Goal: Find specific page/section: Find specific page/section

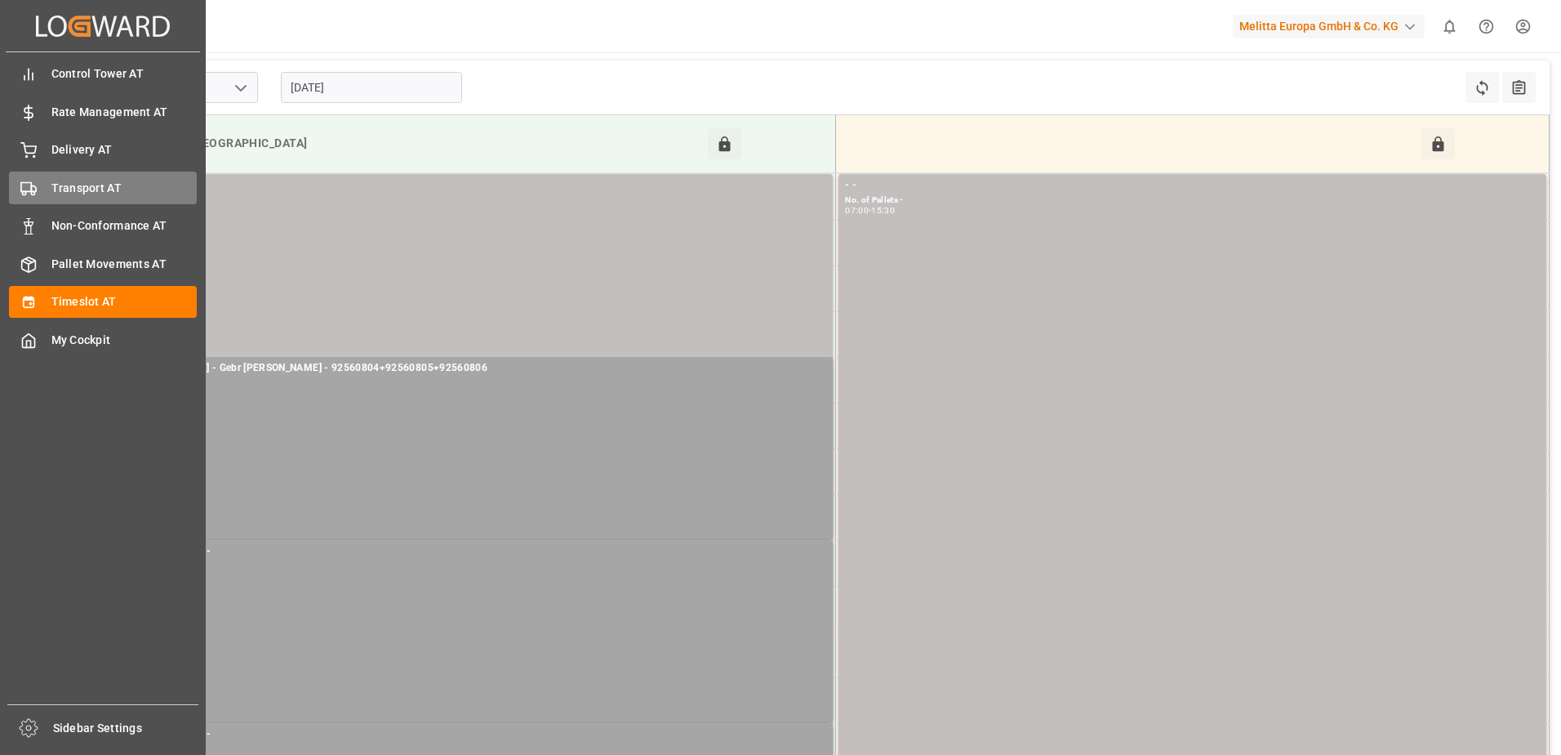
click at [52, 192] on span "Transport AT" at bounding box center [124, 188] width 146 height 17
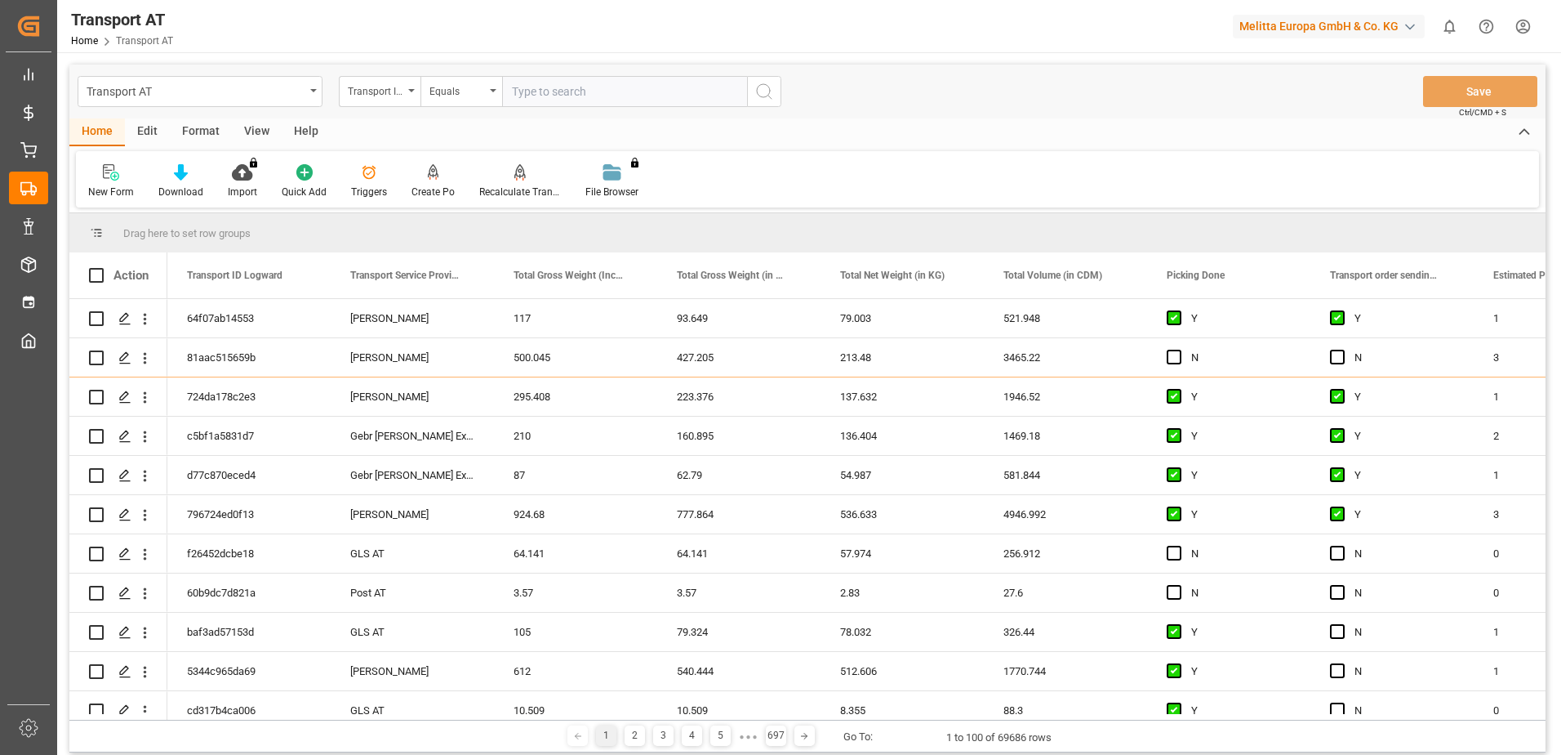
click at [252, 127] on div "View" at bounding box center [257, 132] width 50 height 28
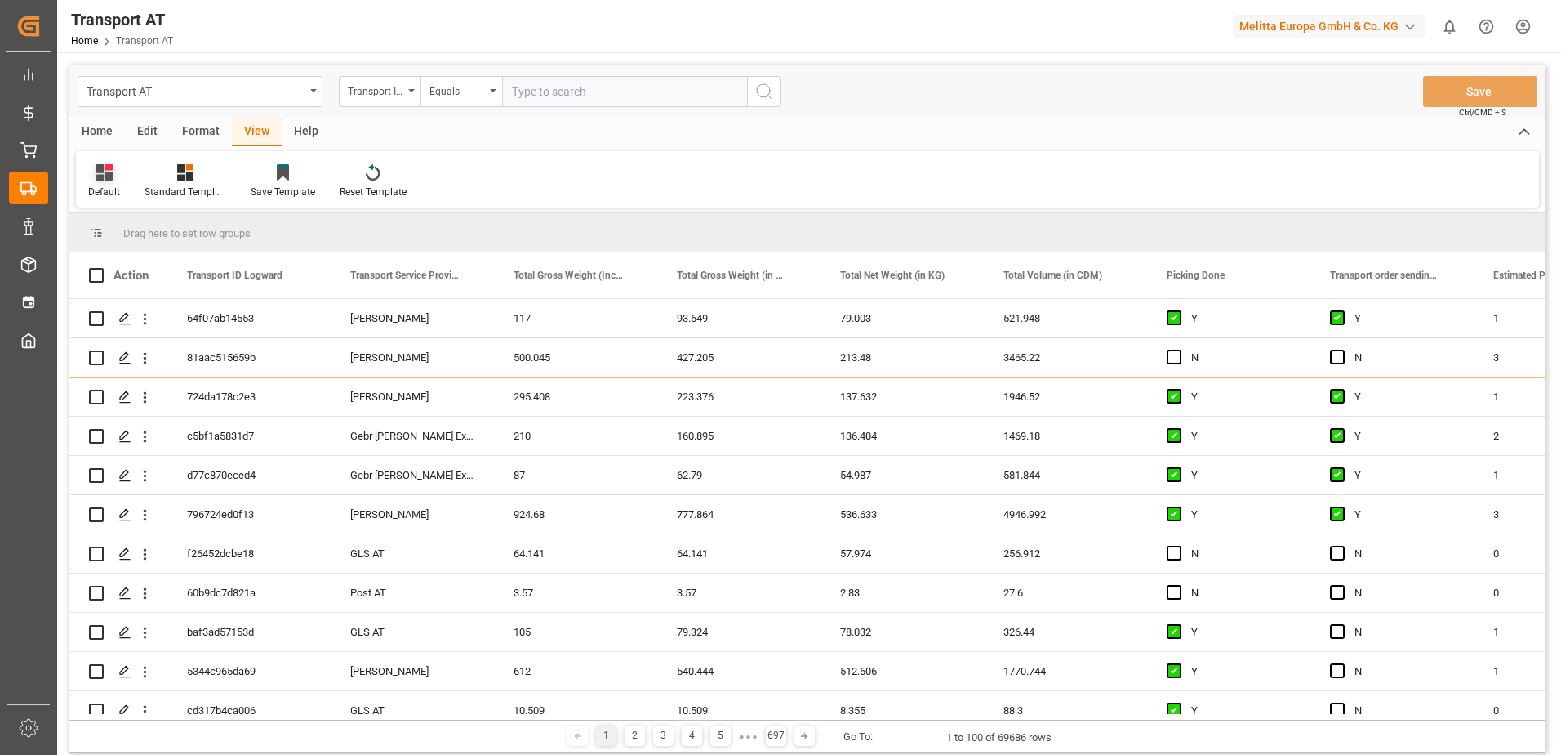
click at [96, 179] on icon at bounding box center [104, 172] width 16 height 16
click at [114, 273] on div "Data" at bounding box center [167, 264] width 143 height 17
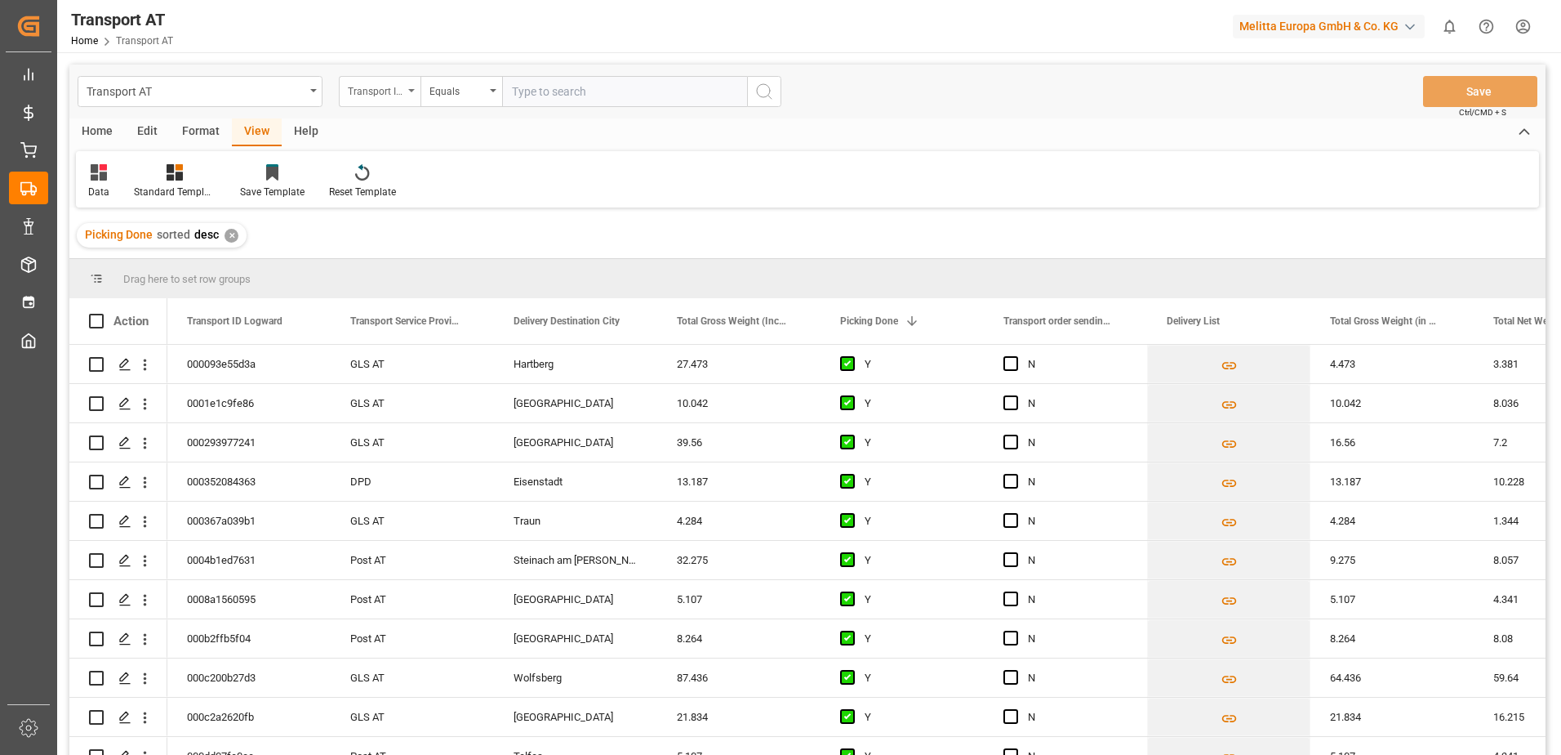
click at [364, 96] on div "Transport ID Logward" at bounding box center [376, 89] width 56 height 19
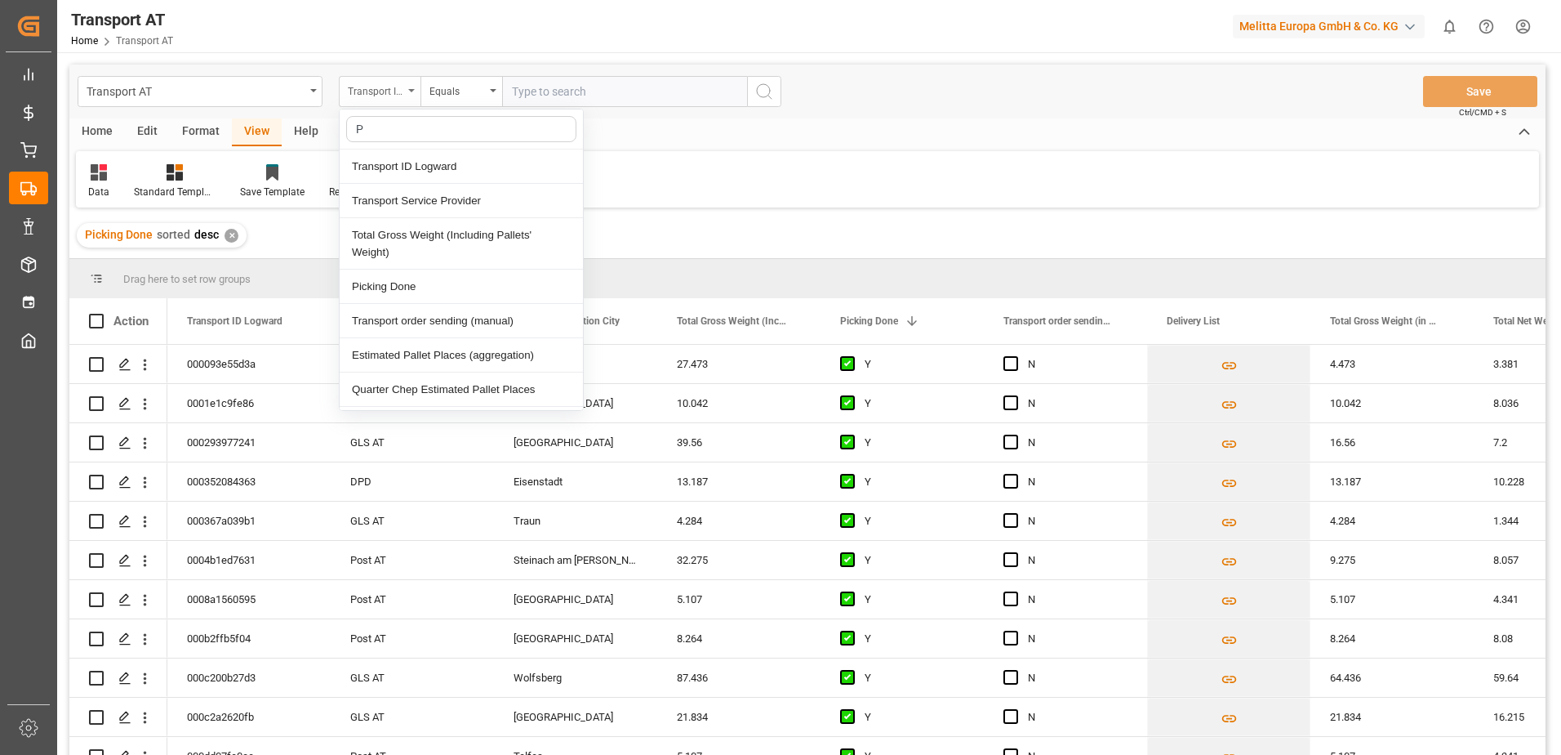
type input "Pi"
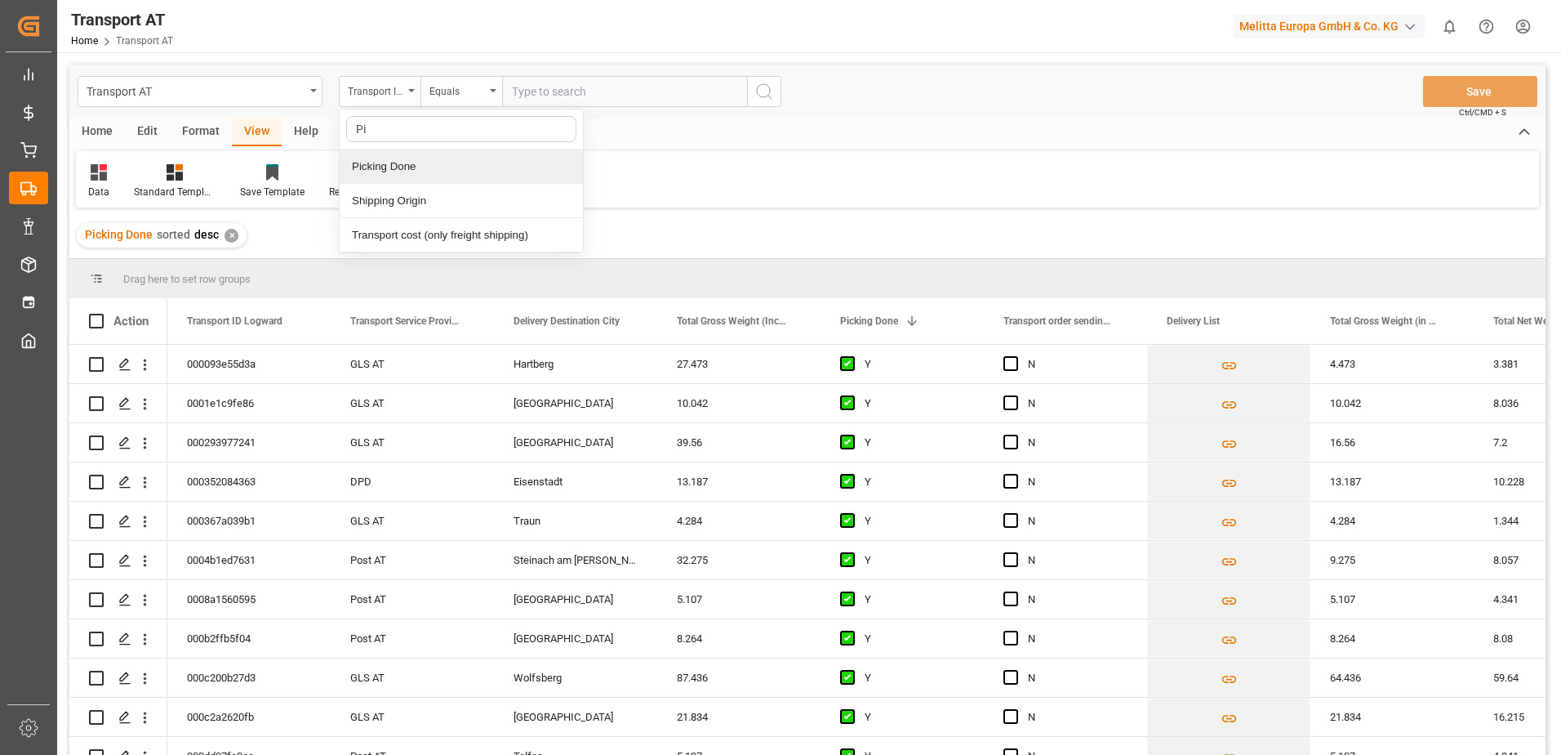
click at [370, 171] on div "Picking Done" at bounding box center [461, 166] width 243 height 34
click at [517, 96] on input "text" at bounding box center [624, 91] width 245 height 31
type input "Y"
click at [392, 87] on div "Picking Done" at bounding box center [376, 89] width 56 height 19
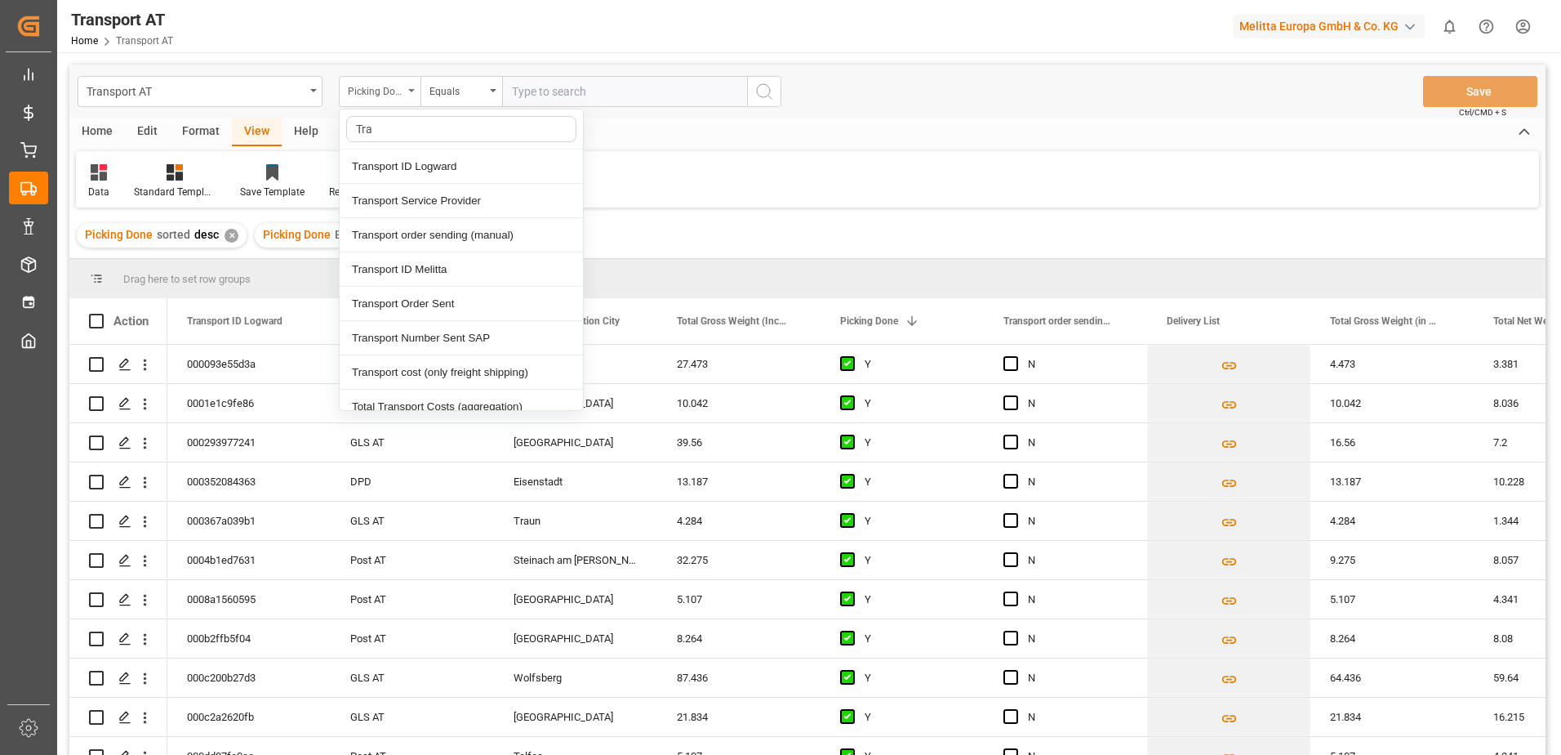
type input "[PERSON_NAME]"
click at [437, 237] on div "Transport order sending (manual)" at bounding box center [461, 235] width 243 height 34
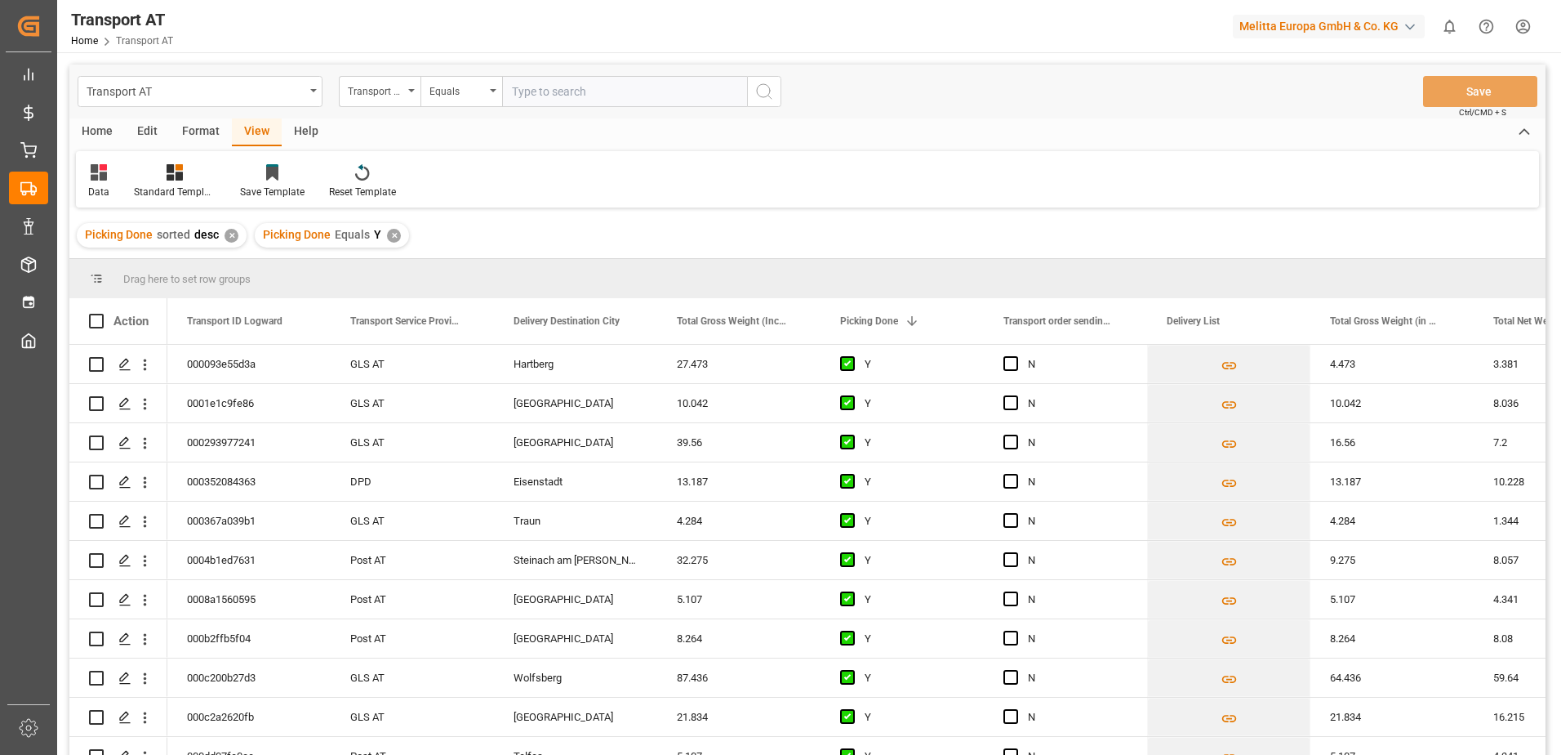
click at [565, 91] on input "text" at bounding box center [624, 91] width 245 height 31
type input "N"
click at [378, 91] on div "Transport order sending (manual)" at bounding box center [376, 89] width 56 height 19
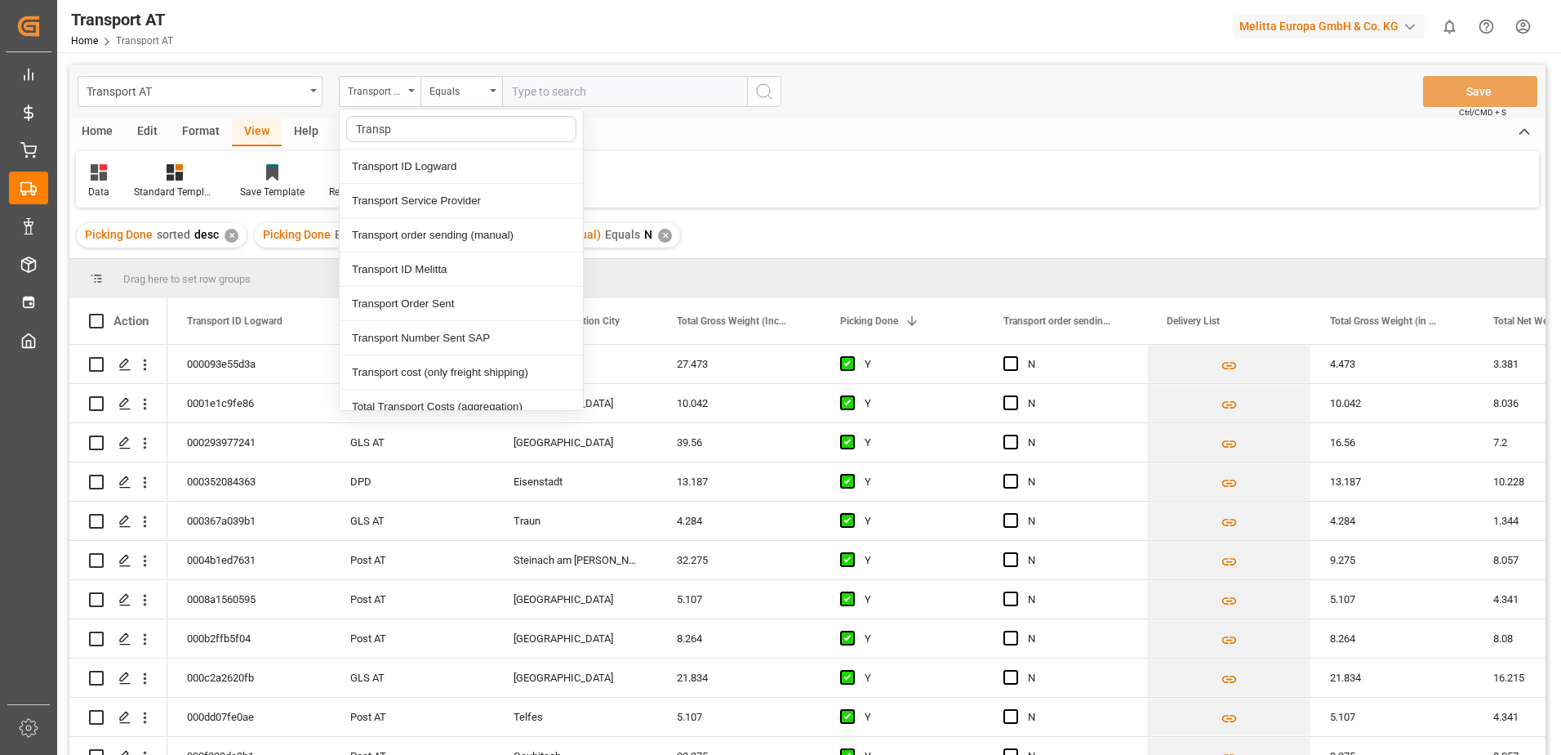
type input "Transpo"
click at [426, 202] on div "Transport Service Provider" at bounding box center [461, 201] width 243 height 34
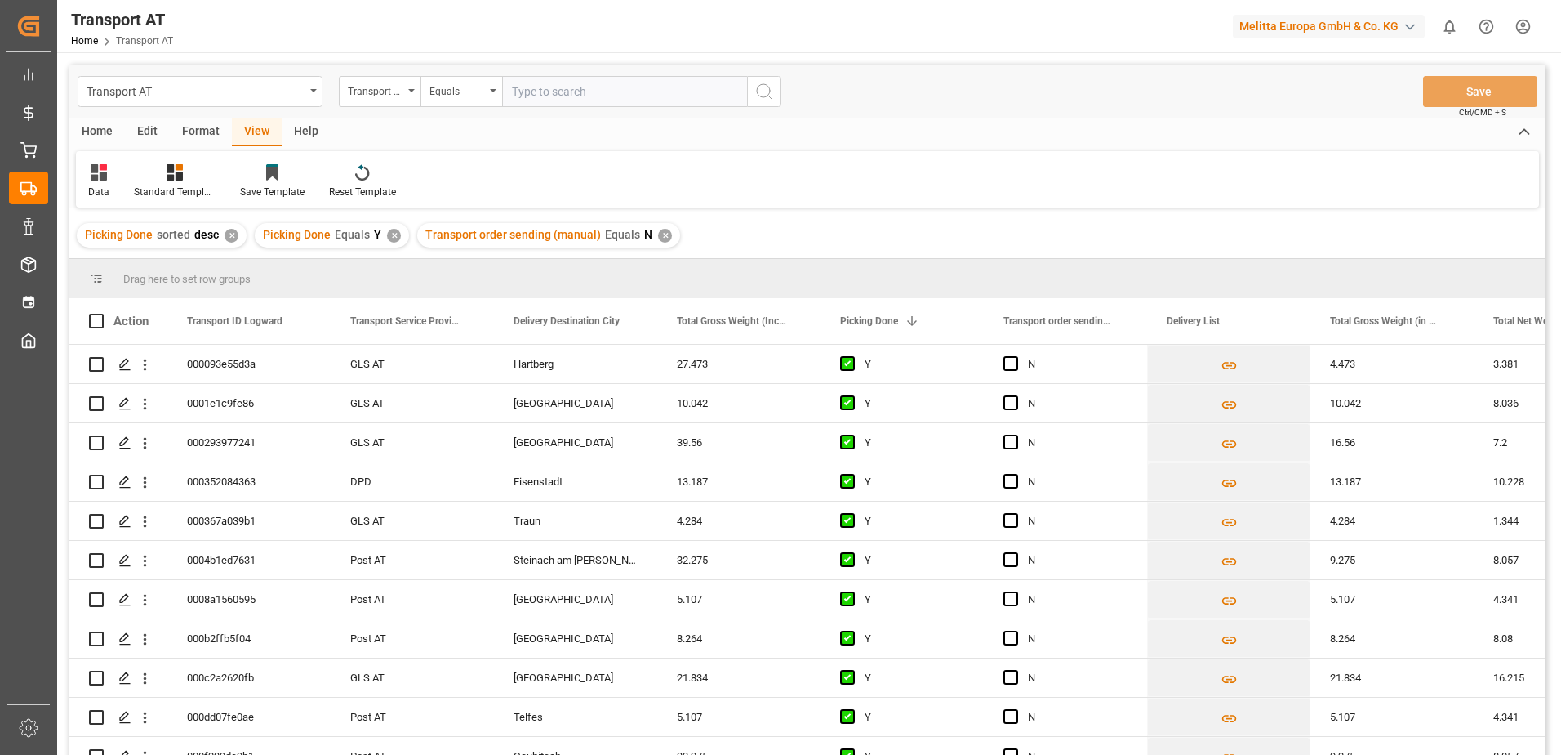
click at [527, 102] on input "text" at bounding box center [624, 91] width 245 height 31
type input "[PERSON_NAME]"
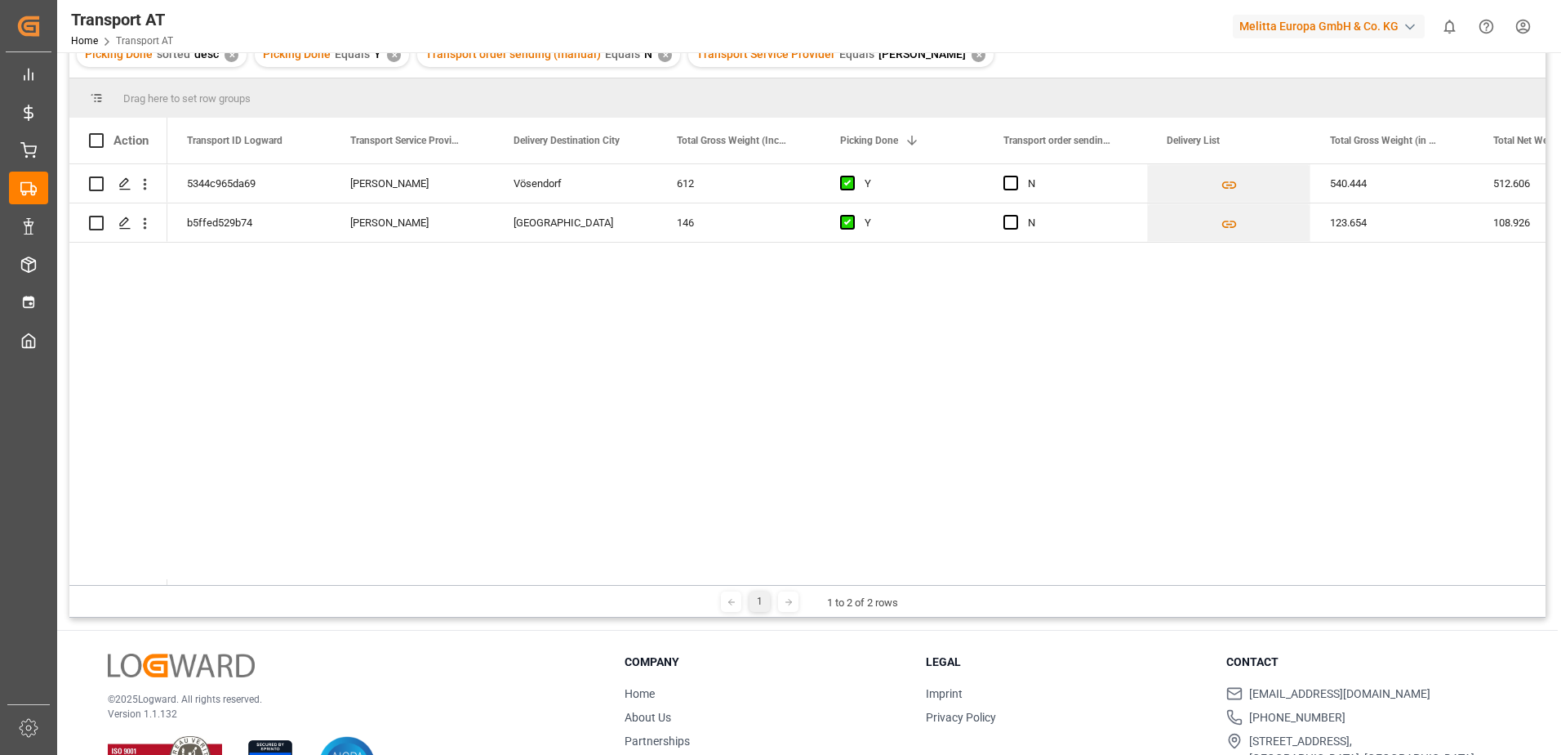
scroll to position [242, 0]
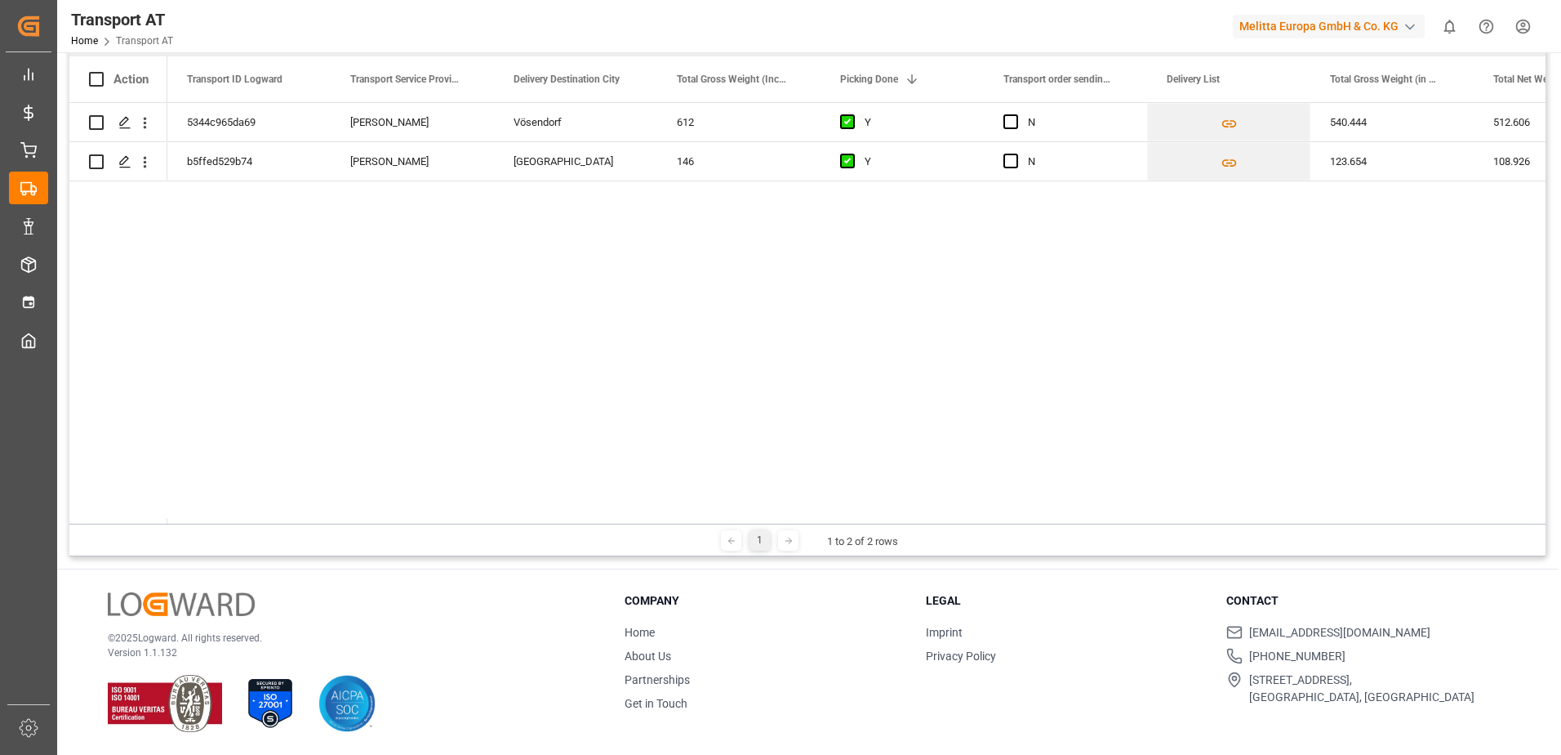
drag, startPoint x: 267, startPoint y: 524, endPoint x: 289, endPoint y: 523, distance: 22.1
click at [289, 523] on div "Drag here to set row groups Drag here to set column labels Action Transport ID …" at bounding box center [807, 286] width 1476 height 539
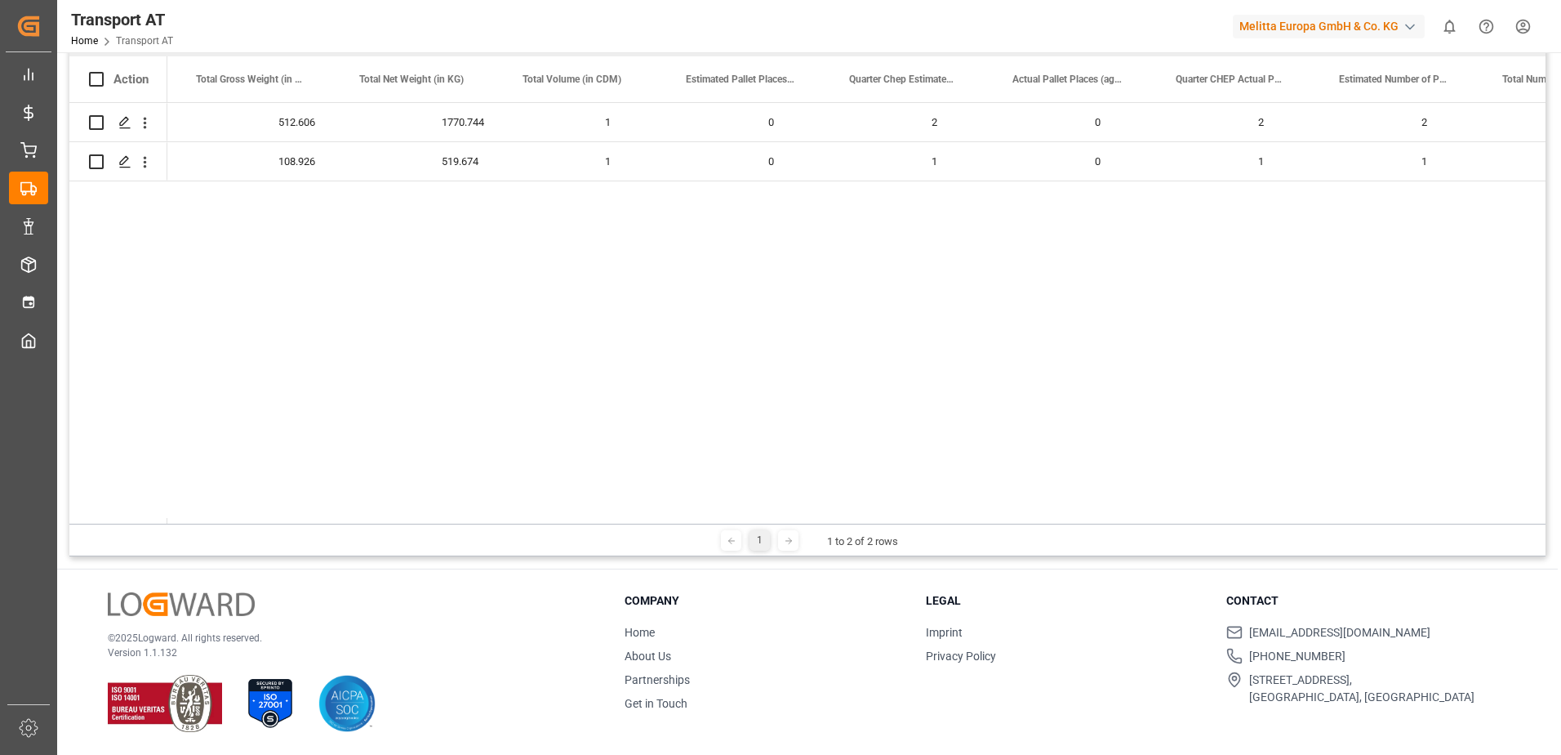
scroll to position [0, 0]
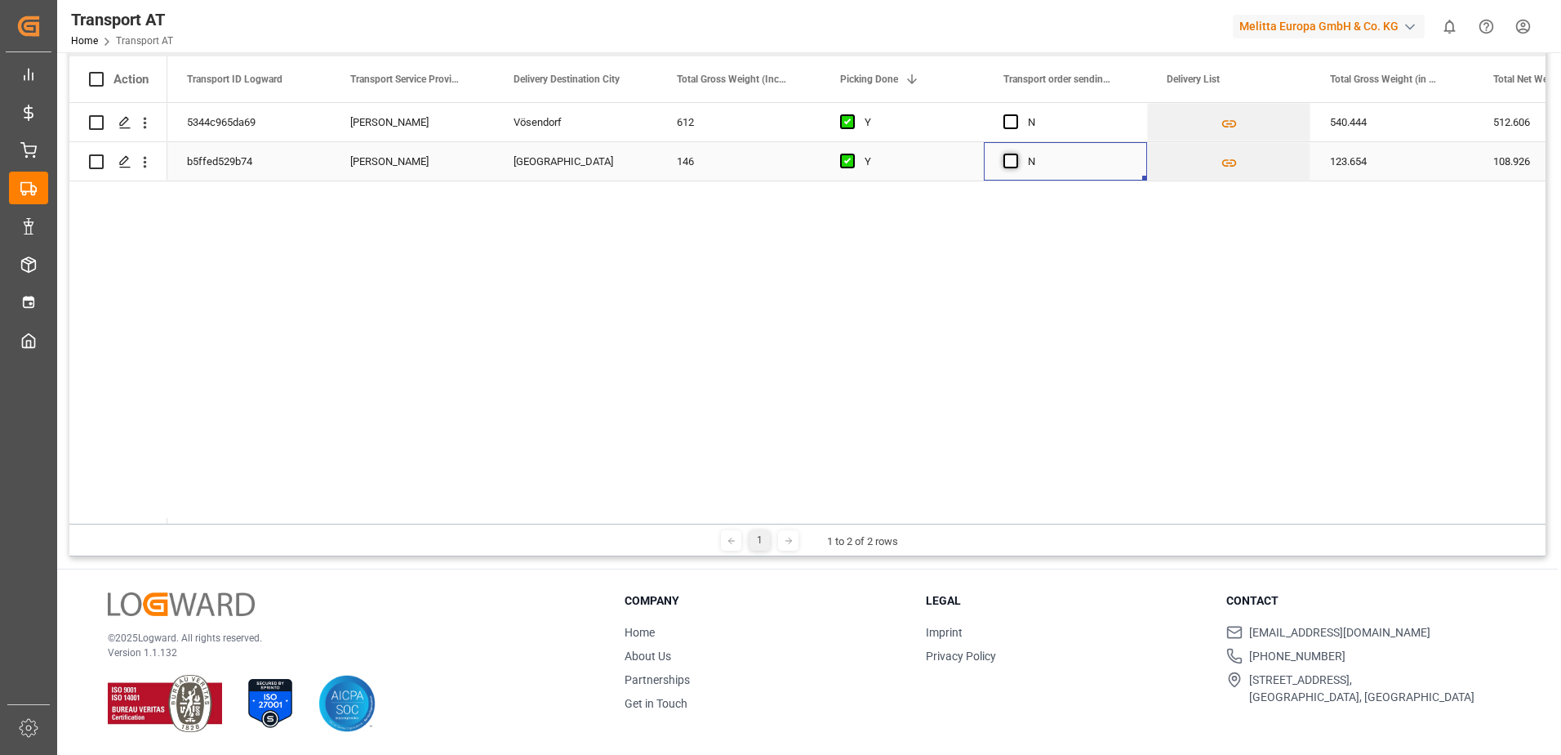
click at [1009, 160] on span "Press SPACE to select this row." at bounding box center [1011, 161] width 15 height 15
click at [1016, 154] on input "Press SPACE to select this row." at bounding box center [1016, 154] width 0 height 0
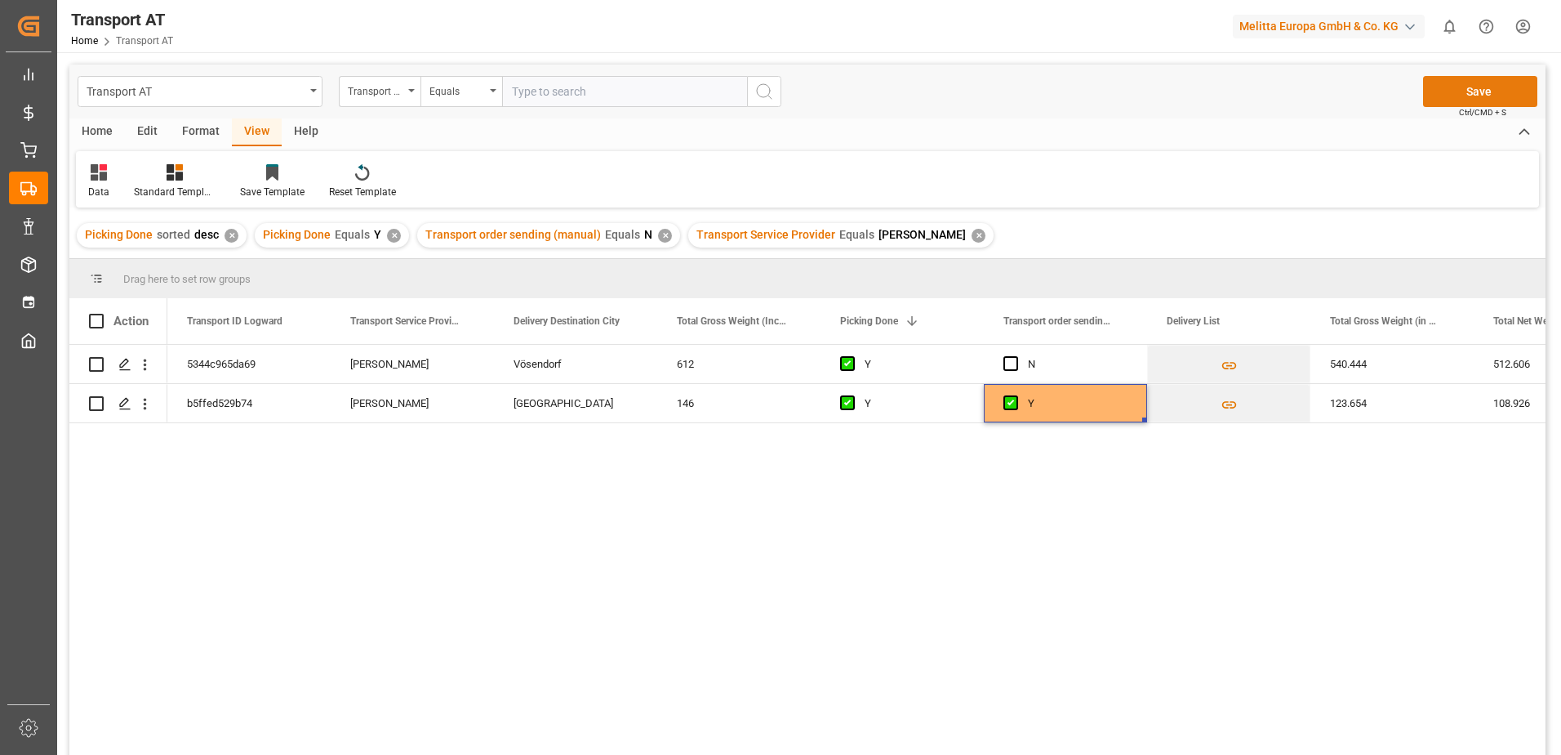
click at [1481, 89] on button "Save" at bounding box center [1480, 91] width 114 height 31
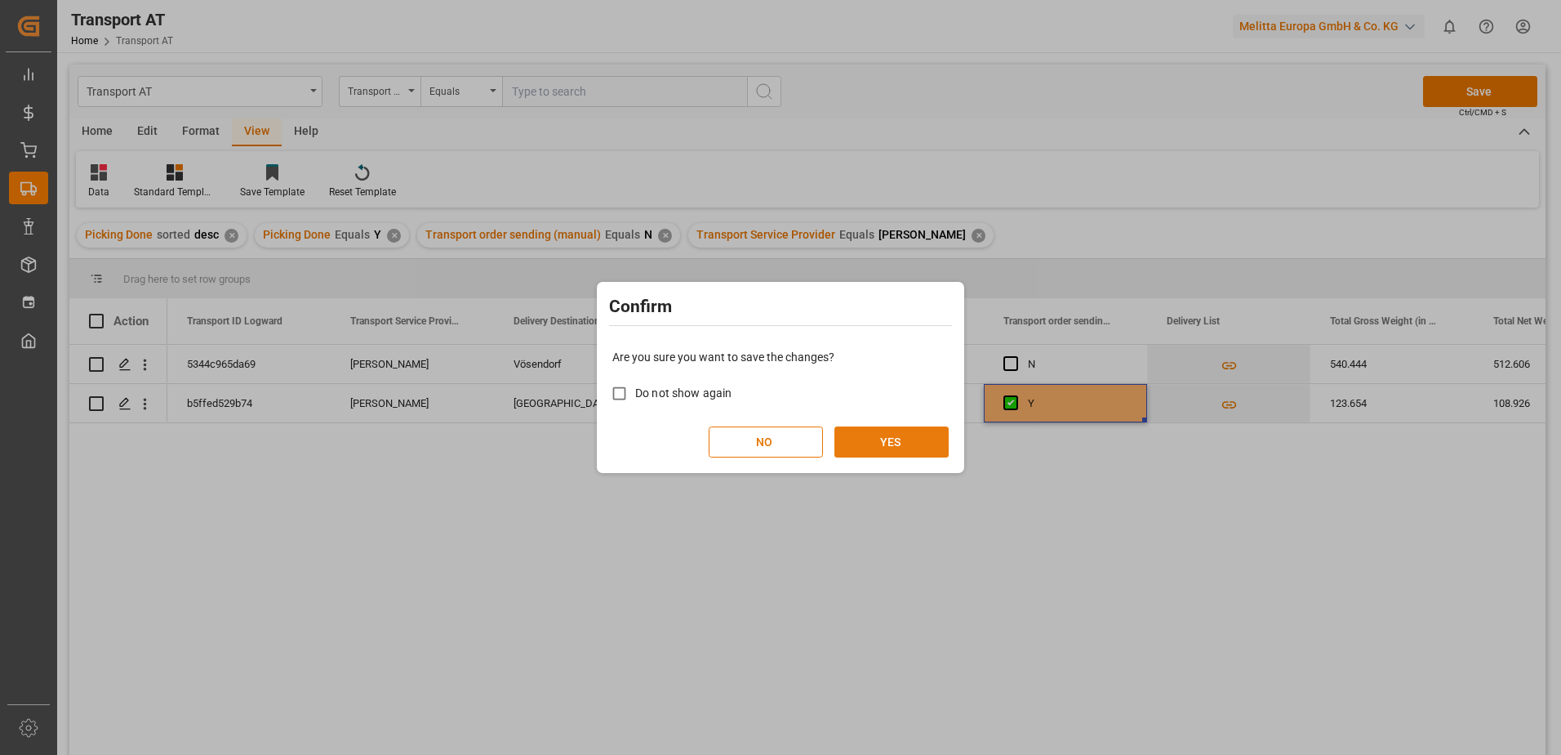
click at [877, 439] on button "YES" at bounding box center [892, 441] width 114 height 31
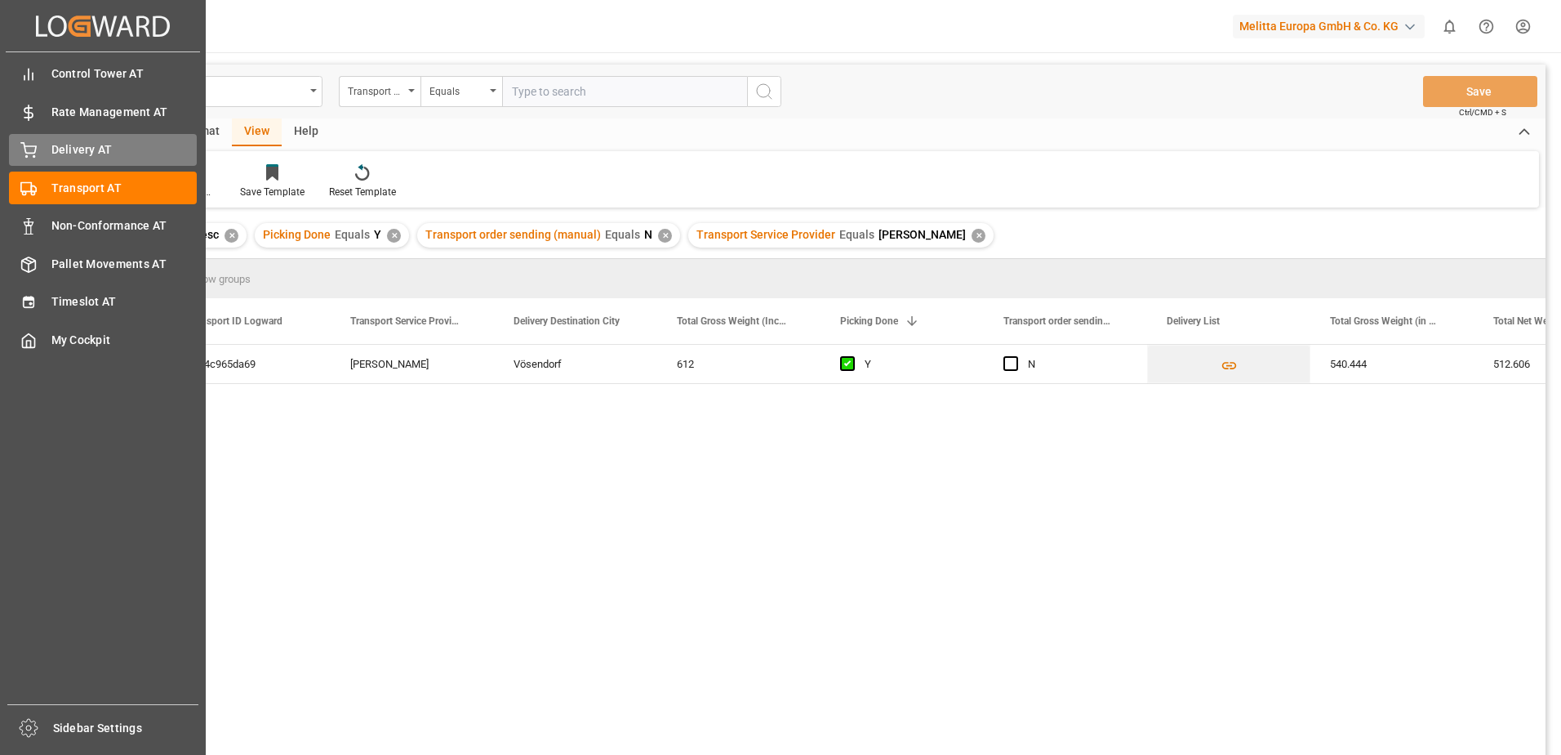
click at [47, 152] on div "Delivery AT Delivery AT" at bounding box center [103, 150] width 188 height 32
